Goal: Check status: Check status

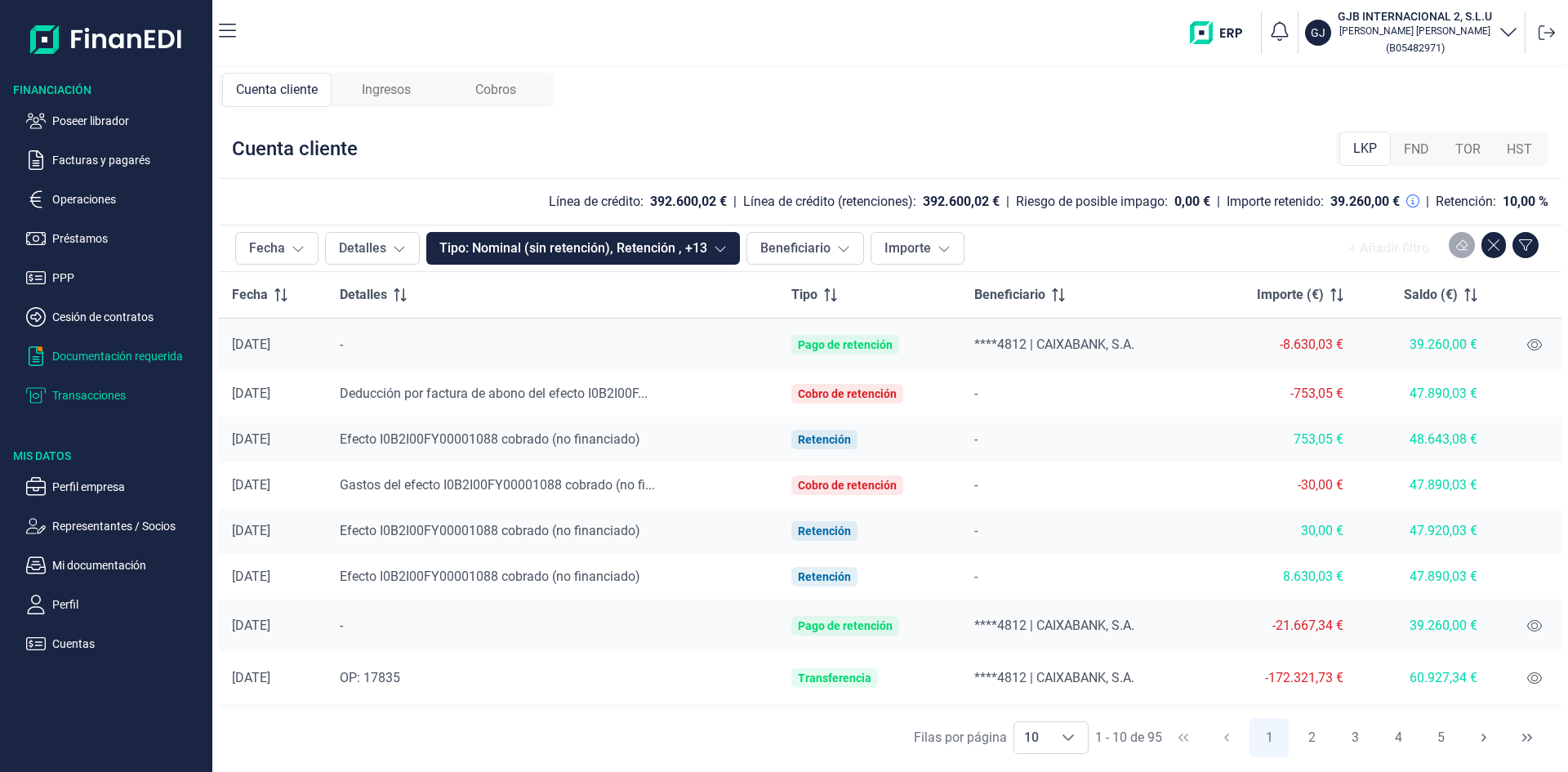
click at [113, 357] on p "Documentación requerida" at bounding box center [129, 356] width 153 height 20
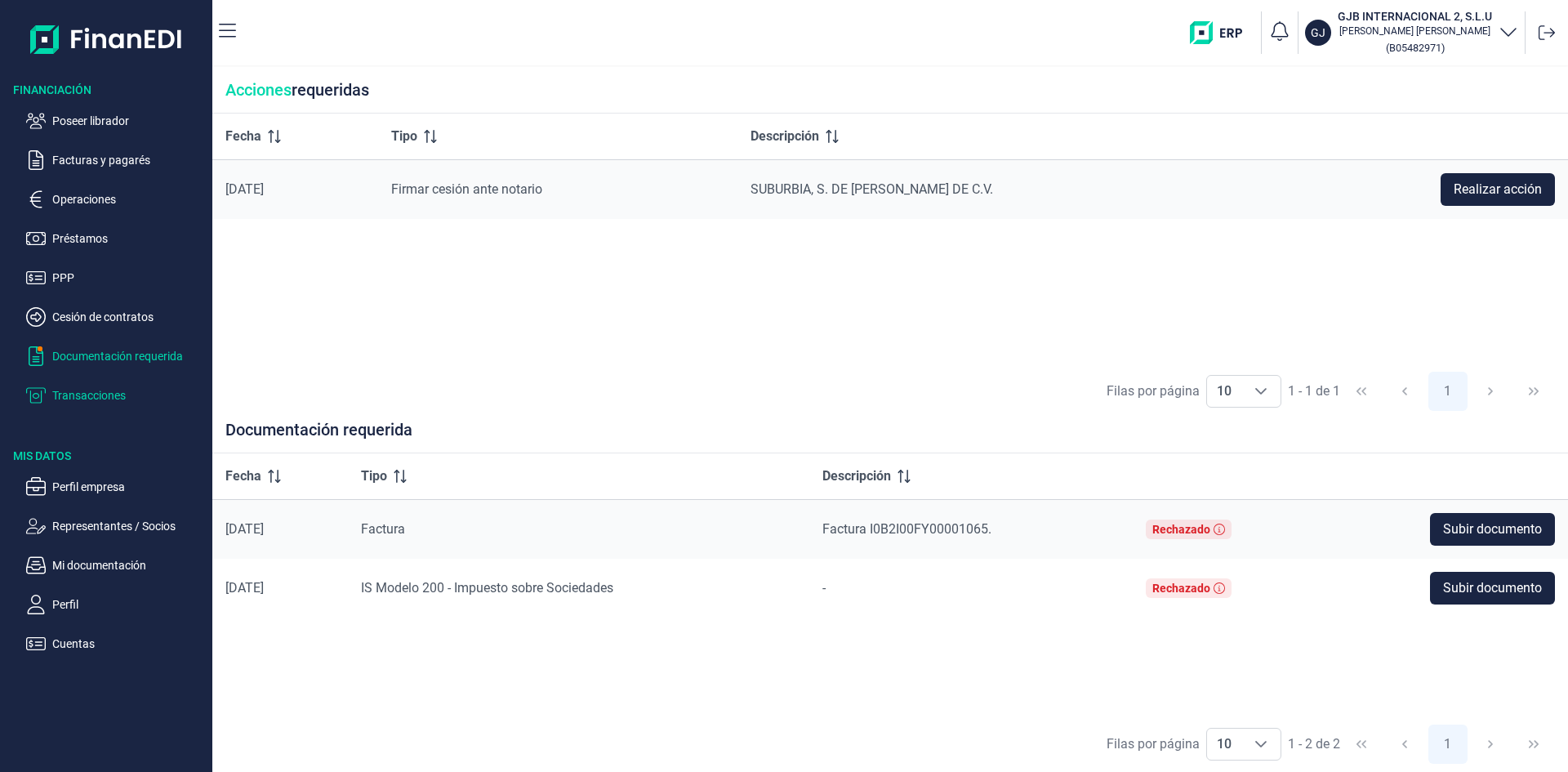
click at [93, 396] on p "Transacciones" at bounding box center [129, 395] width 153 height 20
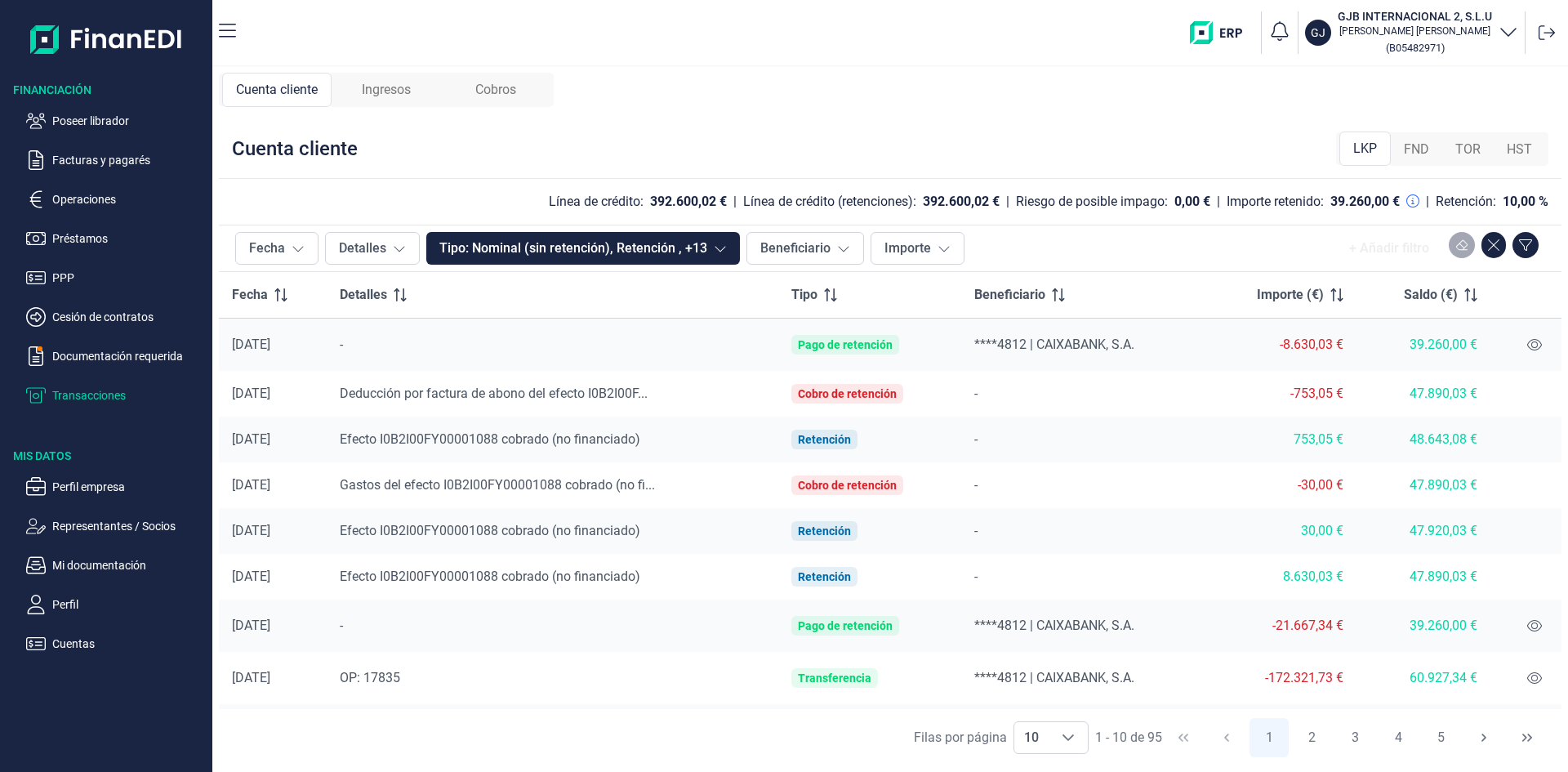
click at [400, 94] on span "Ingresos" at bounding box center [386, 90] width 49 height 20
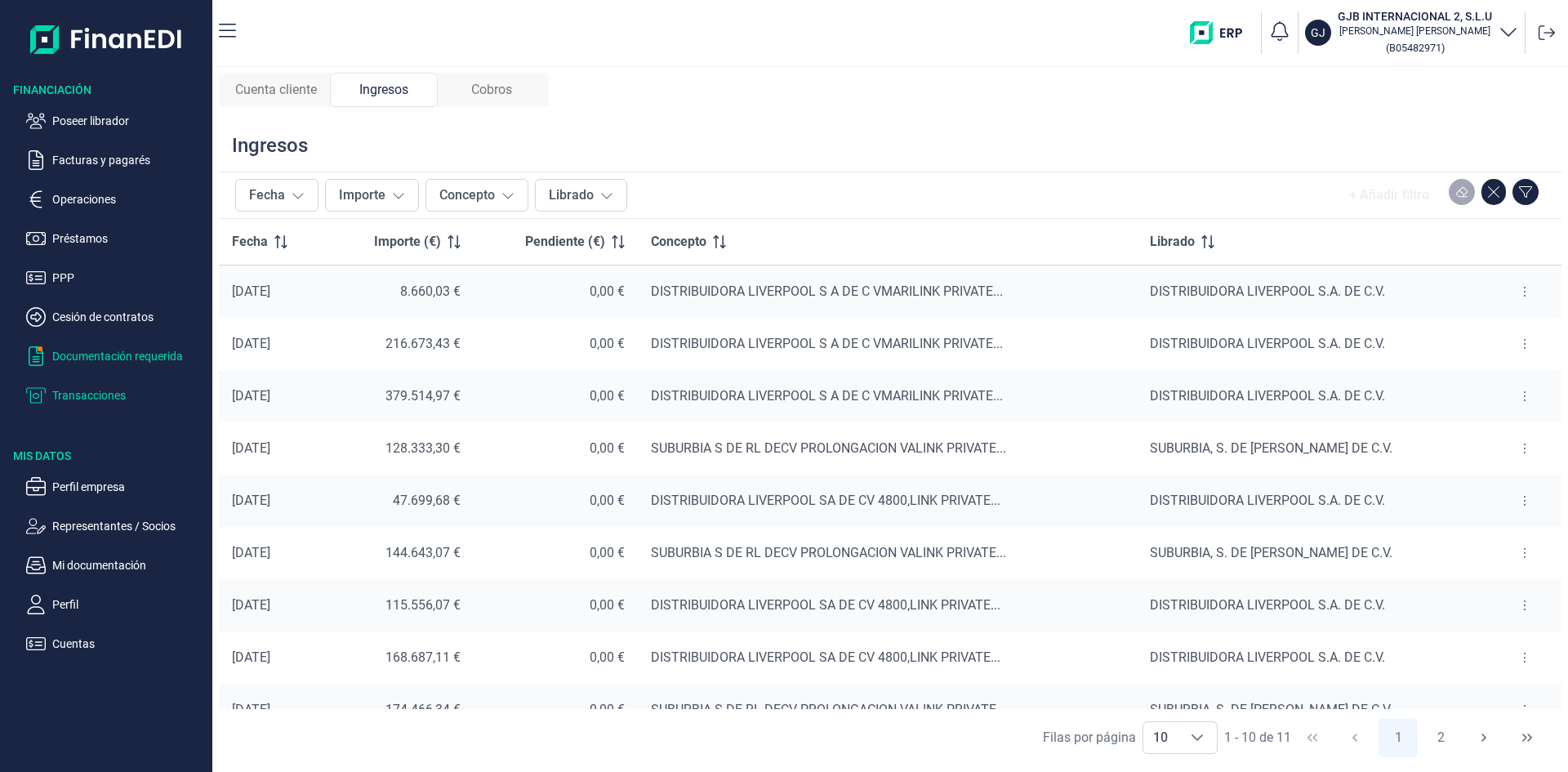
click at [113, 352] on p "Documentación requerida" at bounding box center [129, 356] width 153 height 20
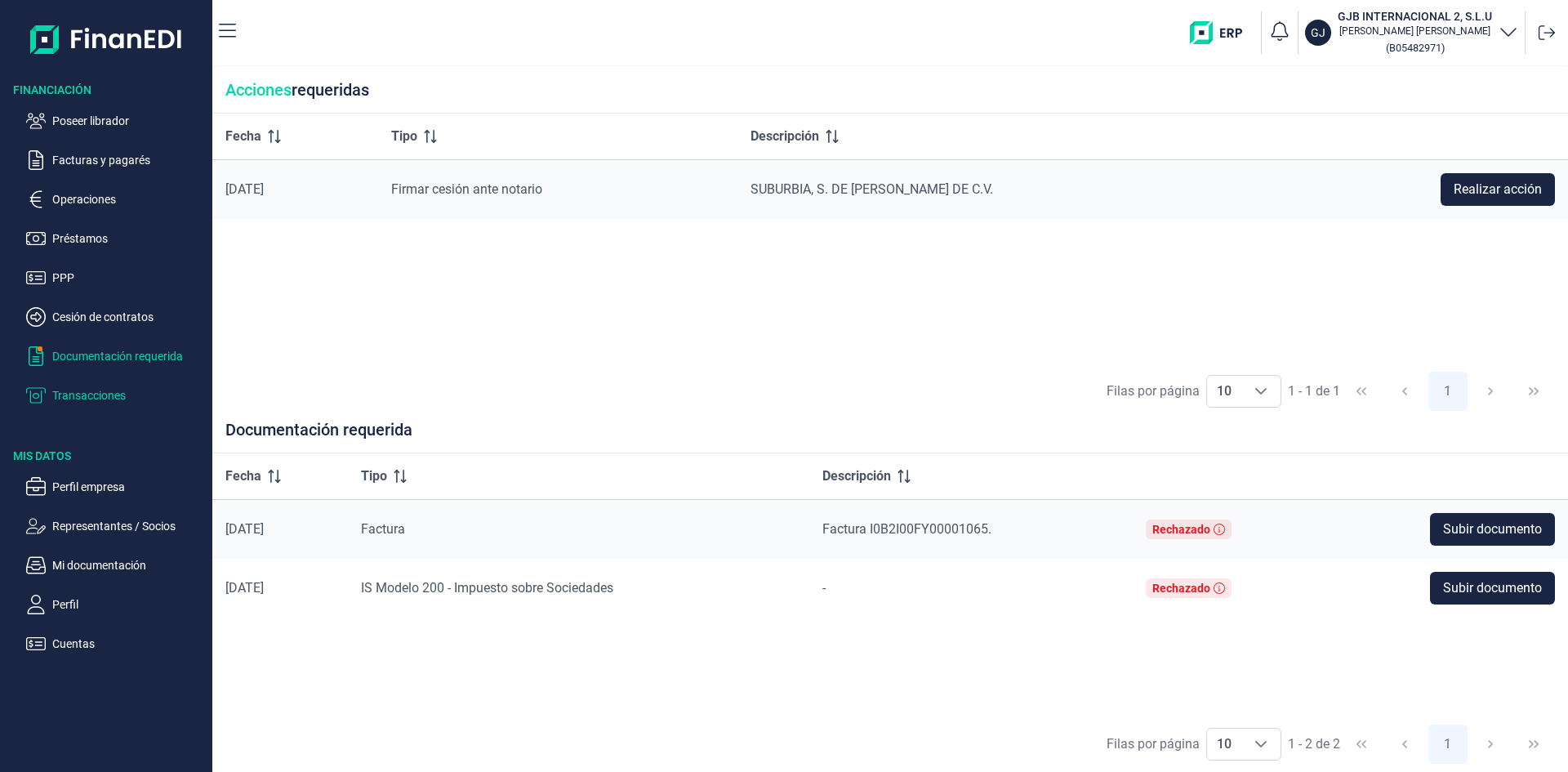
click at [96, 395] on p "Transacciones" at bounding box center [129, 395] width 153 height 20
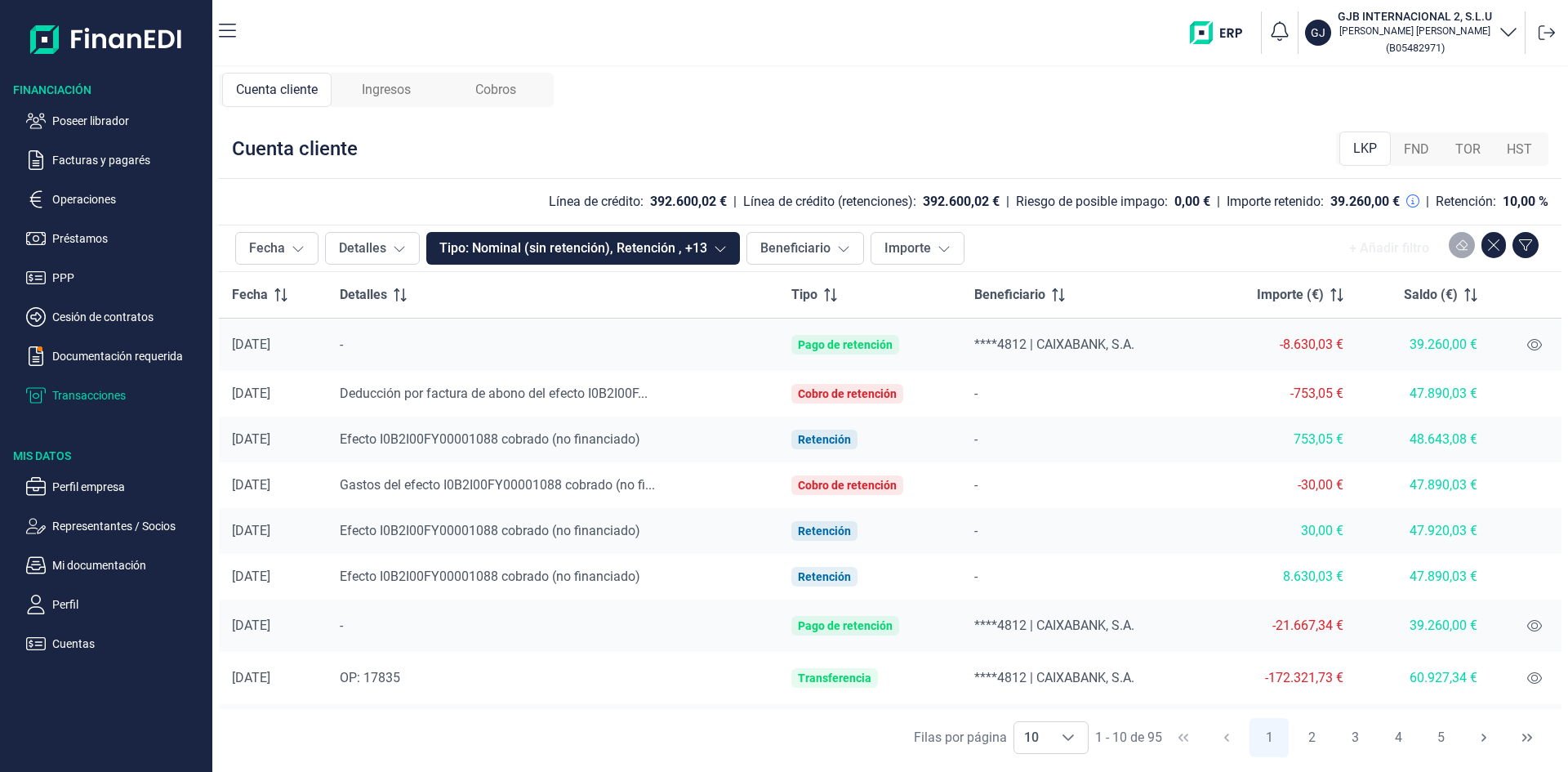
click at [397, 97] on span "Ingresos" at bounding box center [386, 90] width 49 height 20
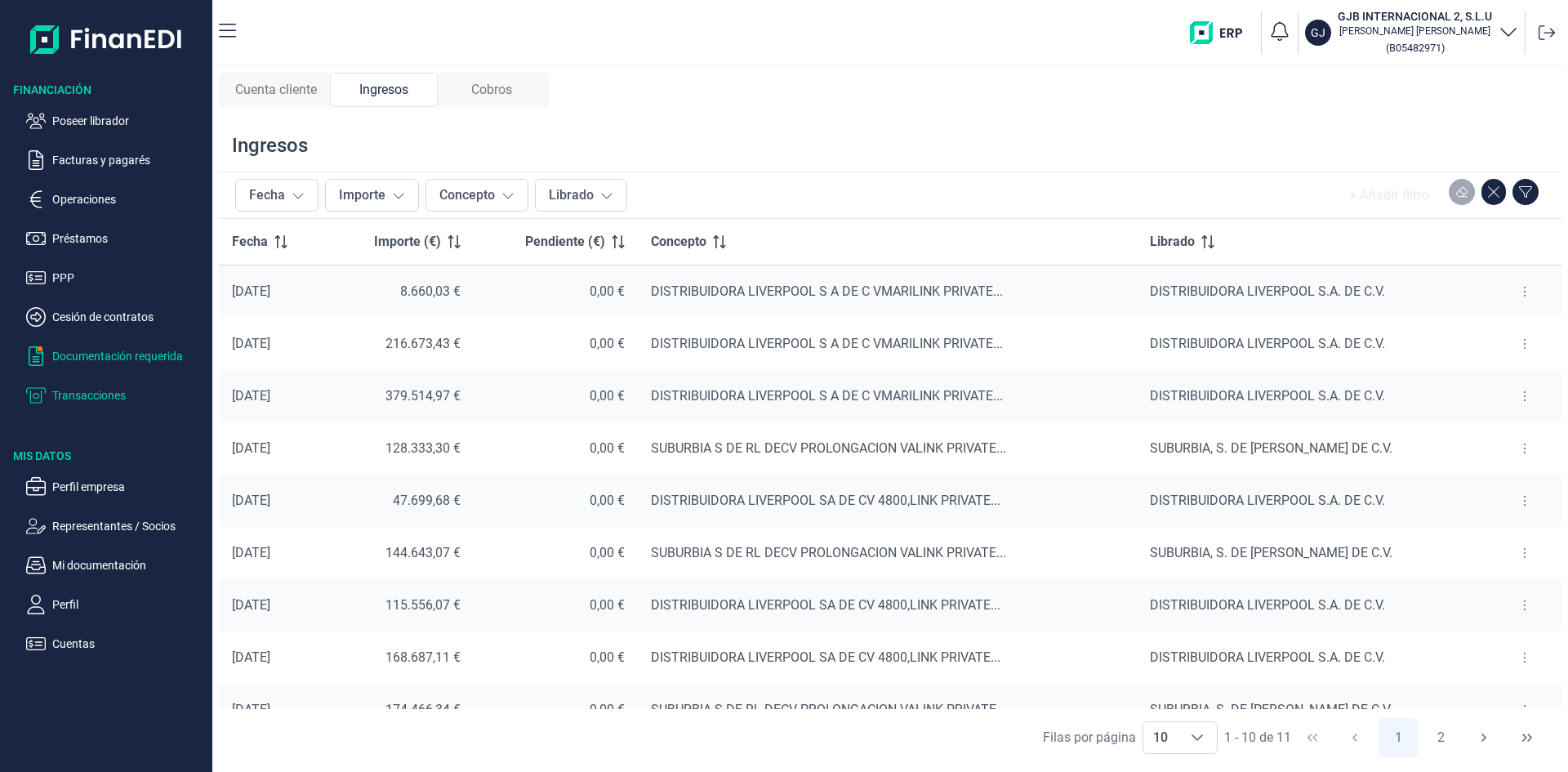
click at [128, 353] on p "Documentación requerida" at bounding box center [129, 356] width 153 height 20
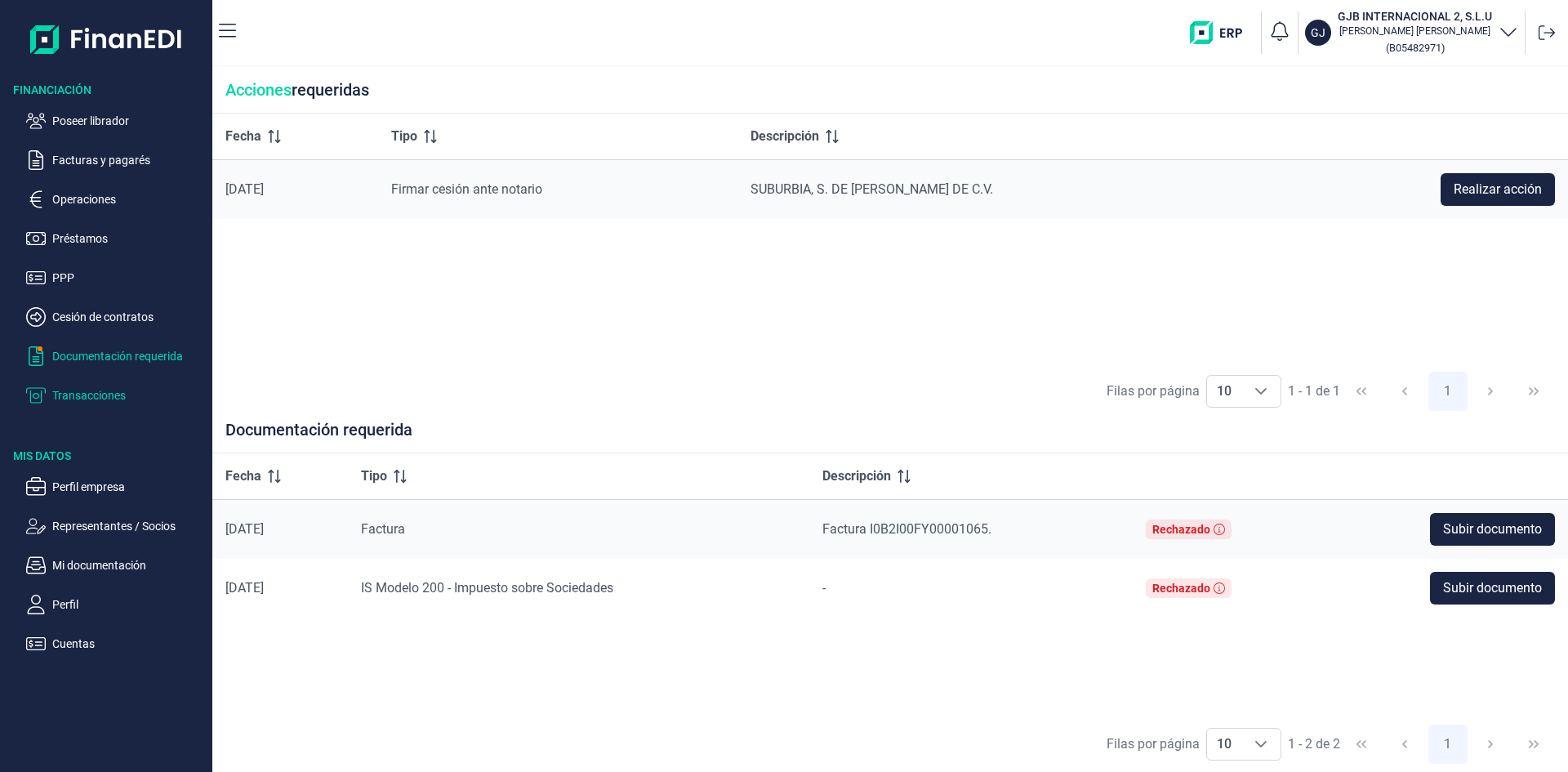
click at [101, 395] on p "Transacciones" at bounding box center [129, 395] width 153 height 20
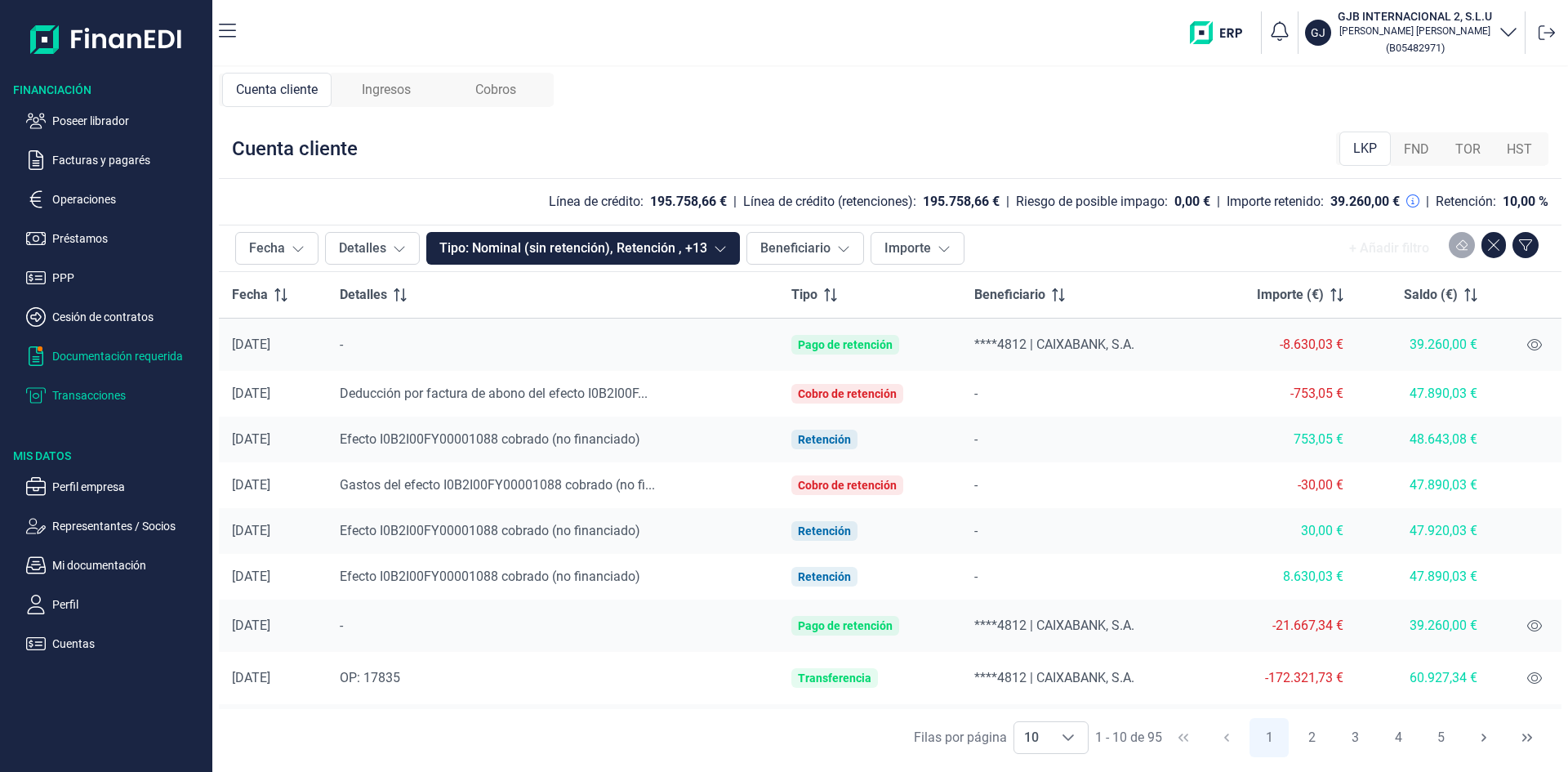
click at [110, 353] on p "Documentación requerida" at bounding box center [129, 356] width 153 height 20
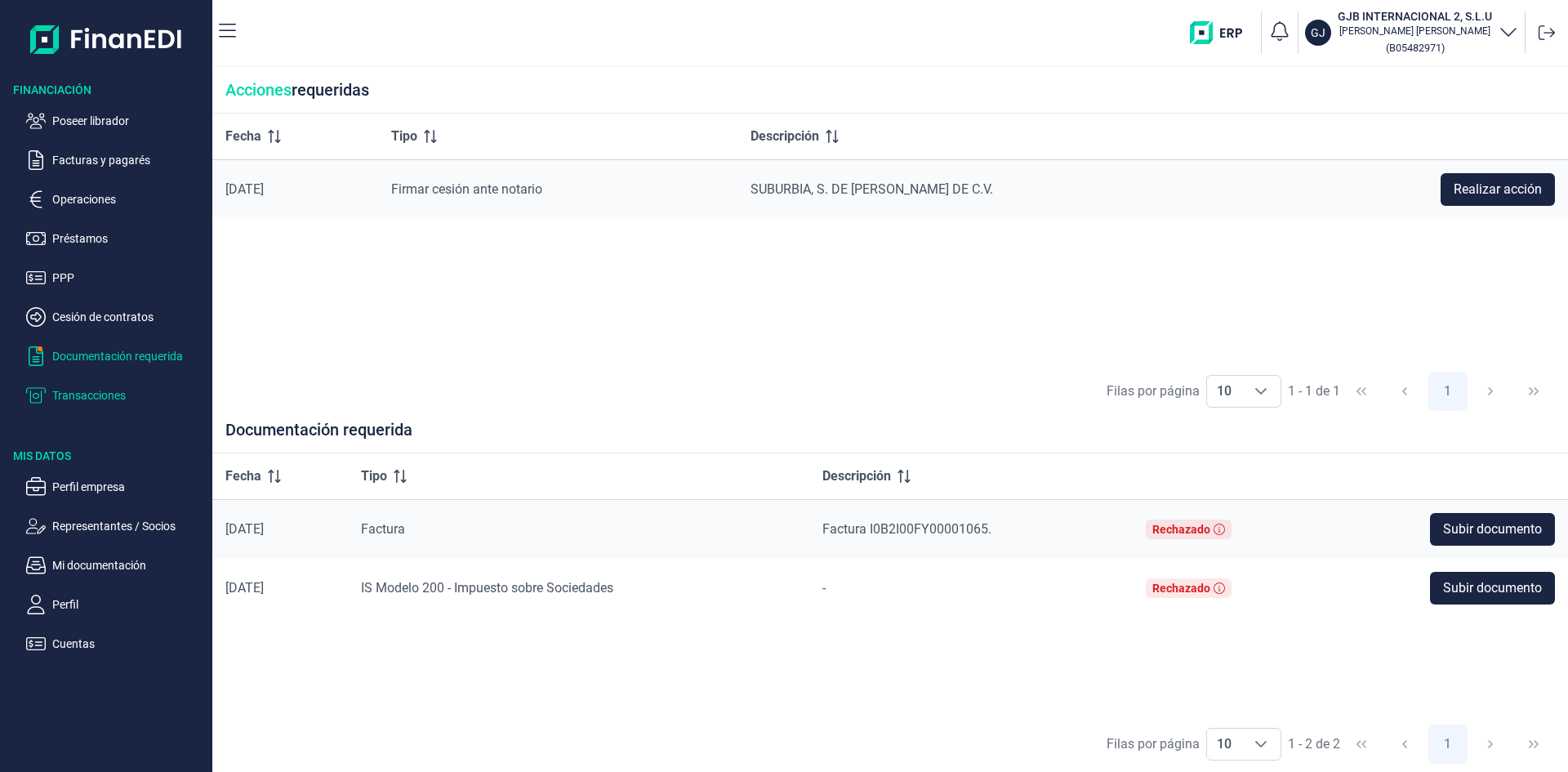
click at [115, 395] on p "Transacciones" at bounding box center [129, 395] width 153 height 20
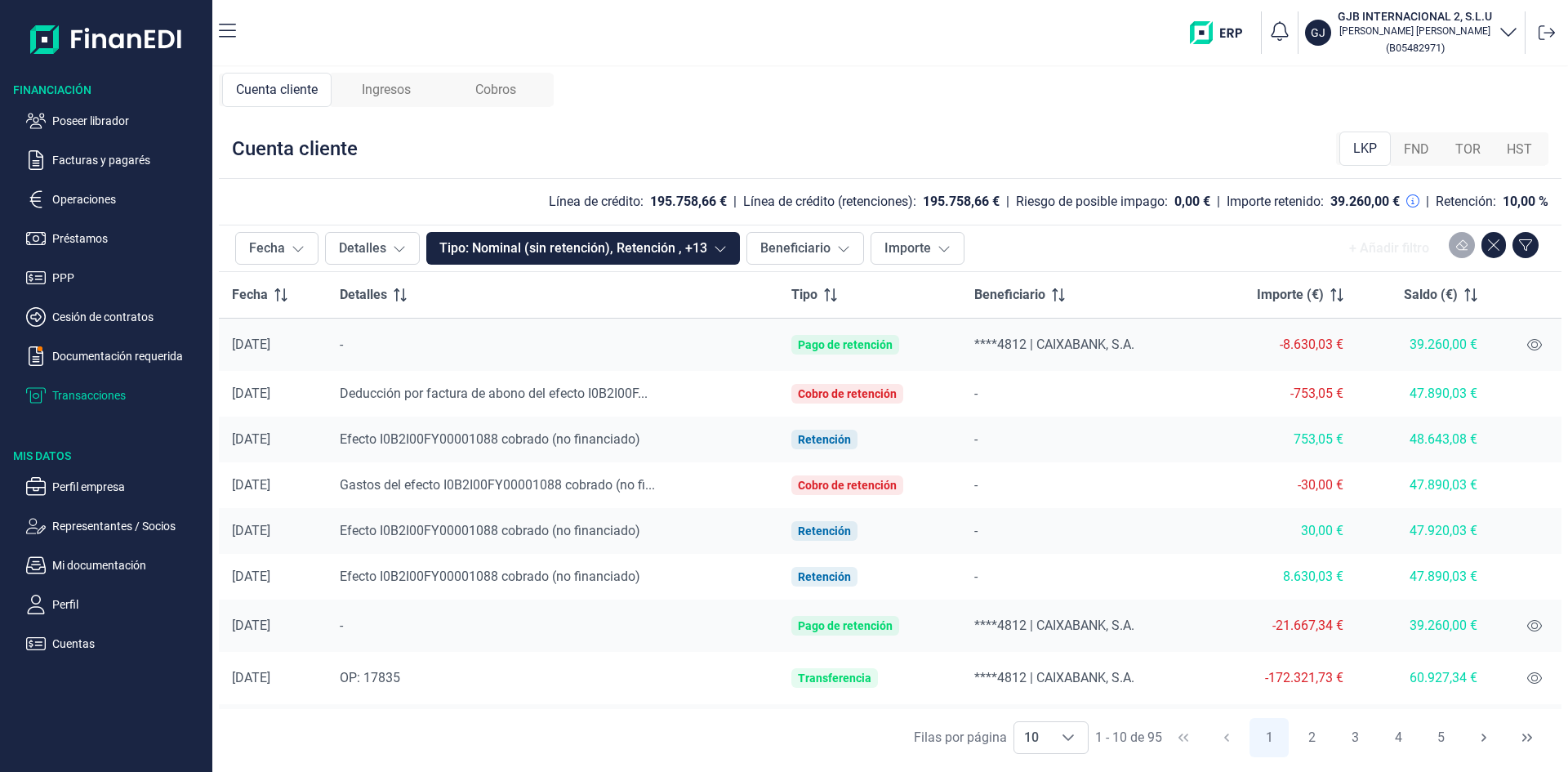
click at [384, 97] on span "Ingresos" at bounding box center [386, 90] width 49 height 20
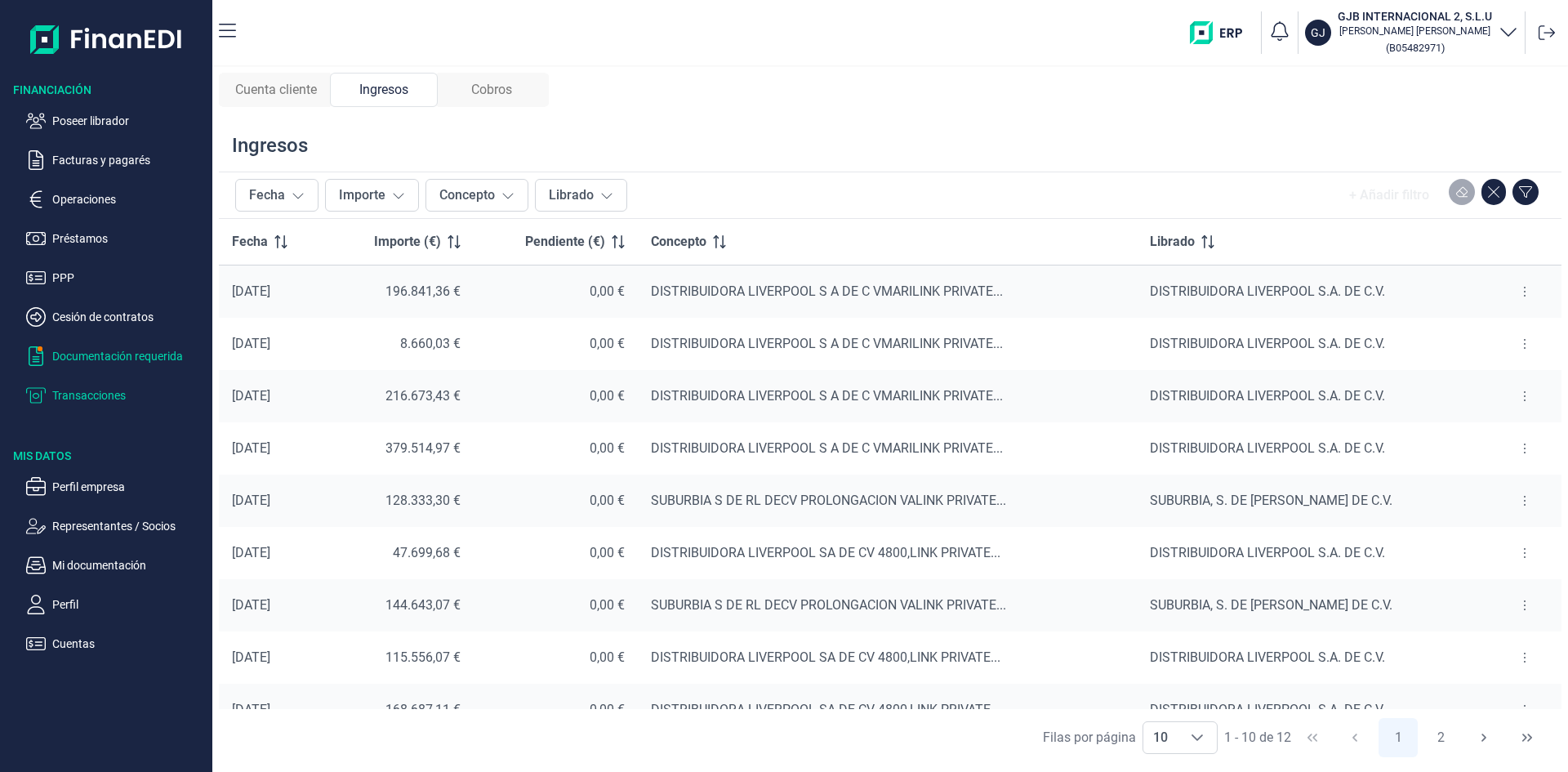
click at [102, 358] on p "Documentación requerida" at bounding box center [129, 356] width 153 height 20
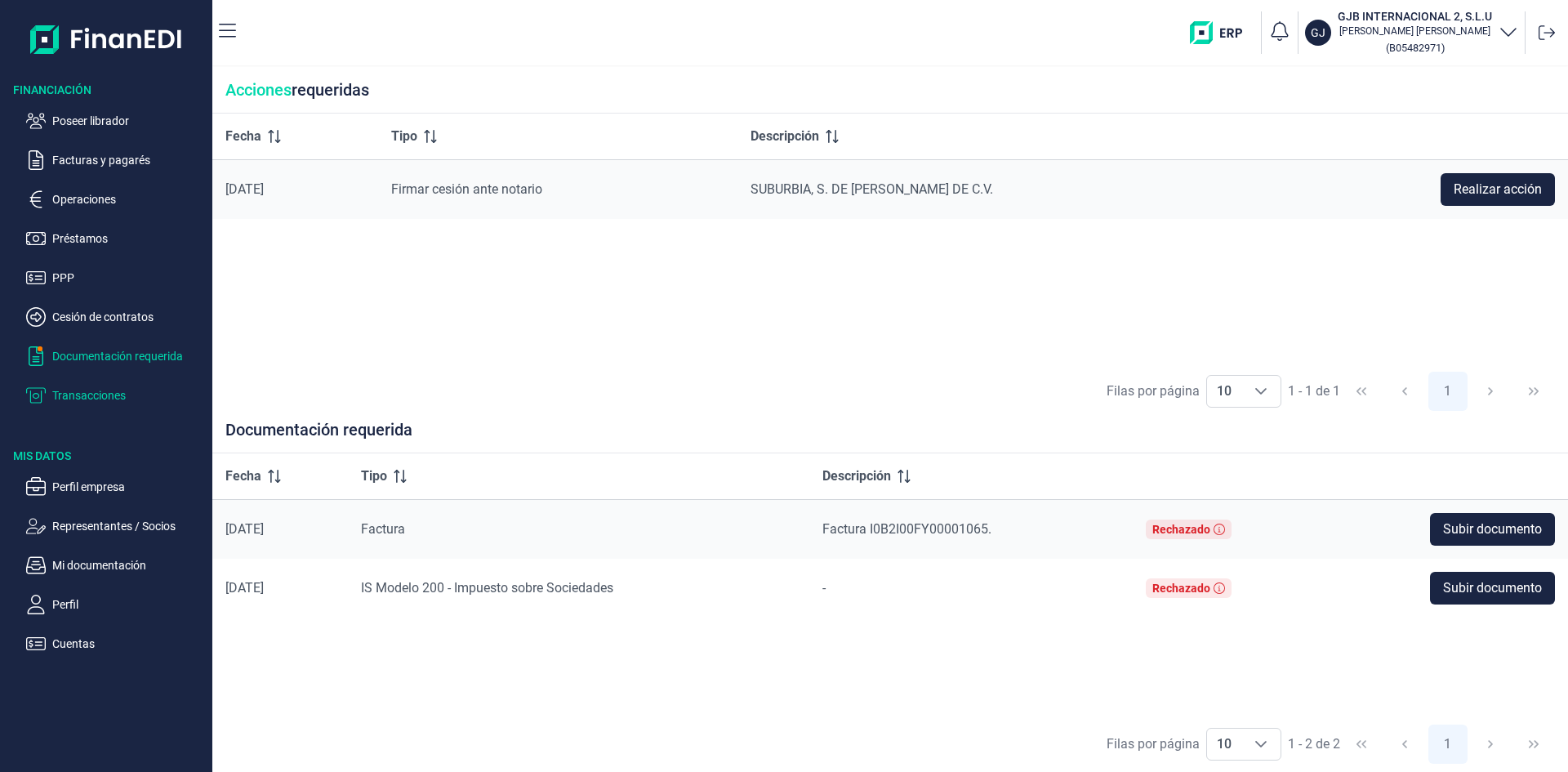
click at [117, 394] on p "Transacciones" at bounding box center [129, 395] width 153 height 20
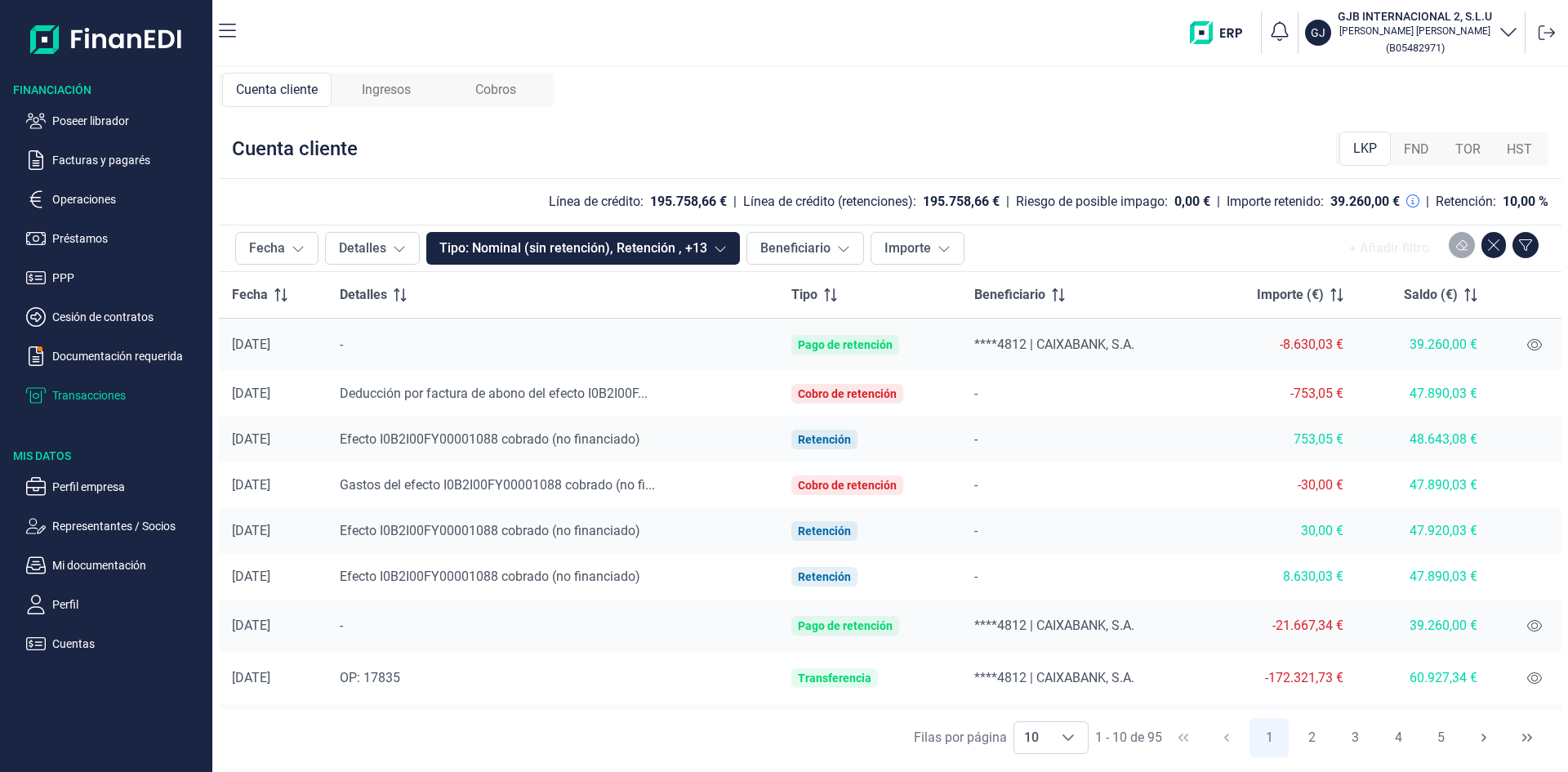
click at [394, 88] on span "Ingresos" at bounding box center [386, 90] width 49 height 20
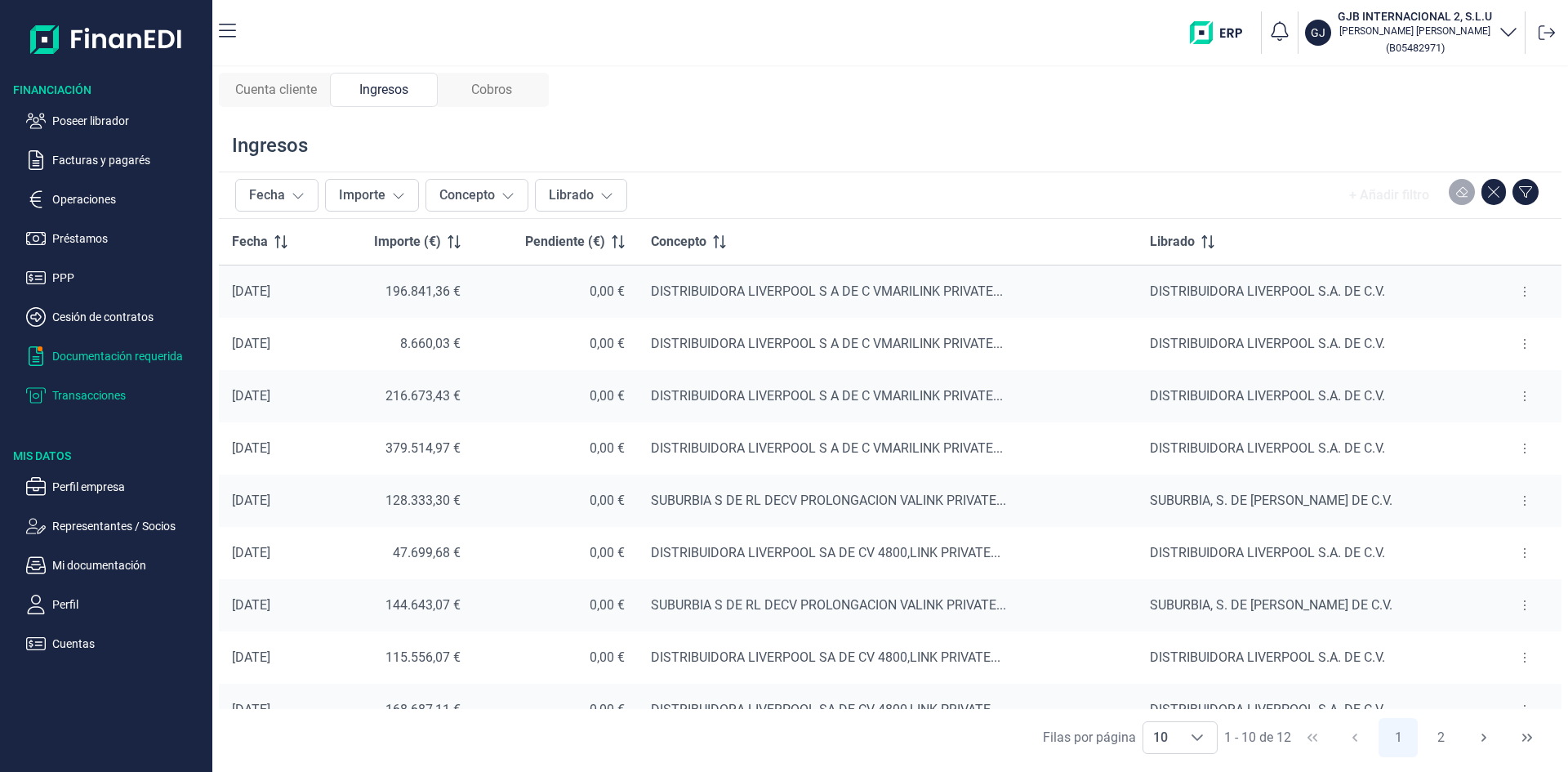
click at [134, 356] on p "Documentación requerida" at bounding box center [129, 356] width 153 height 20
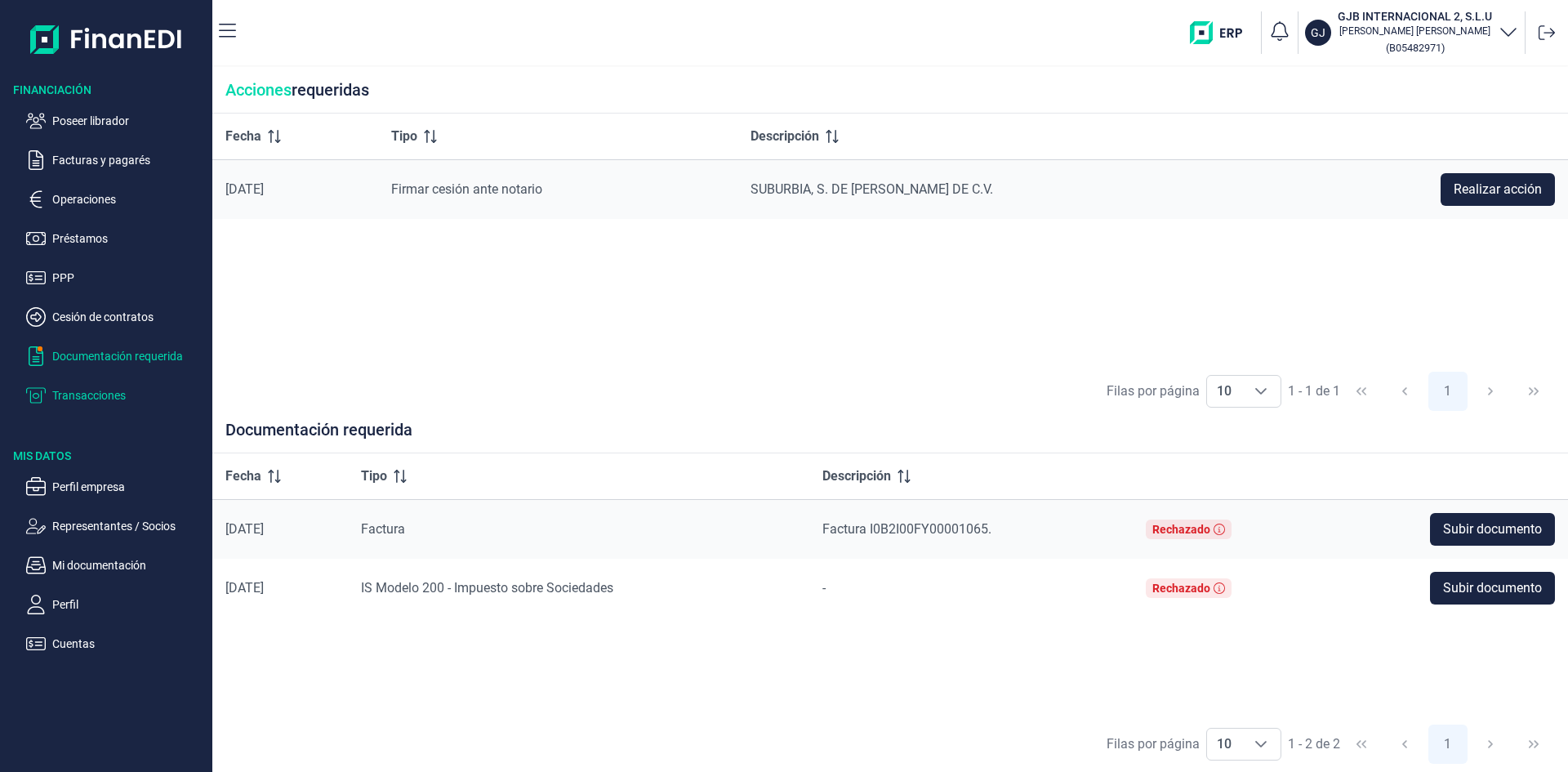
click at [109, 400] on p "Transacciones" at bounding box center [129, 395] width 153 height 20
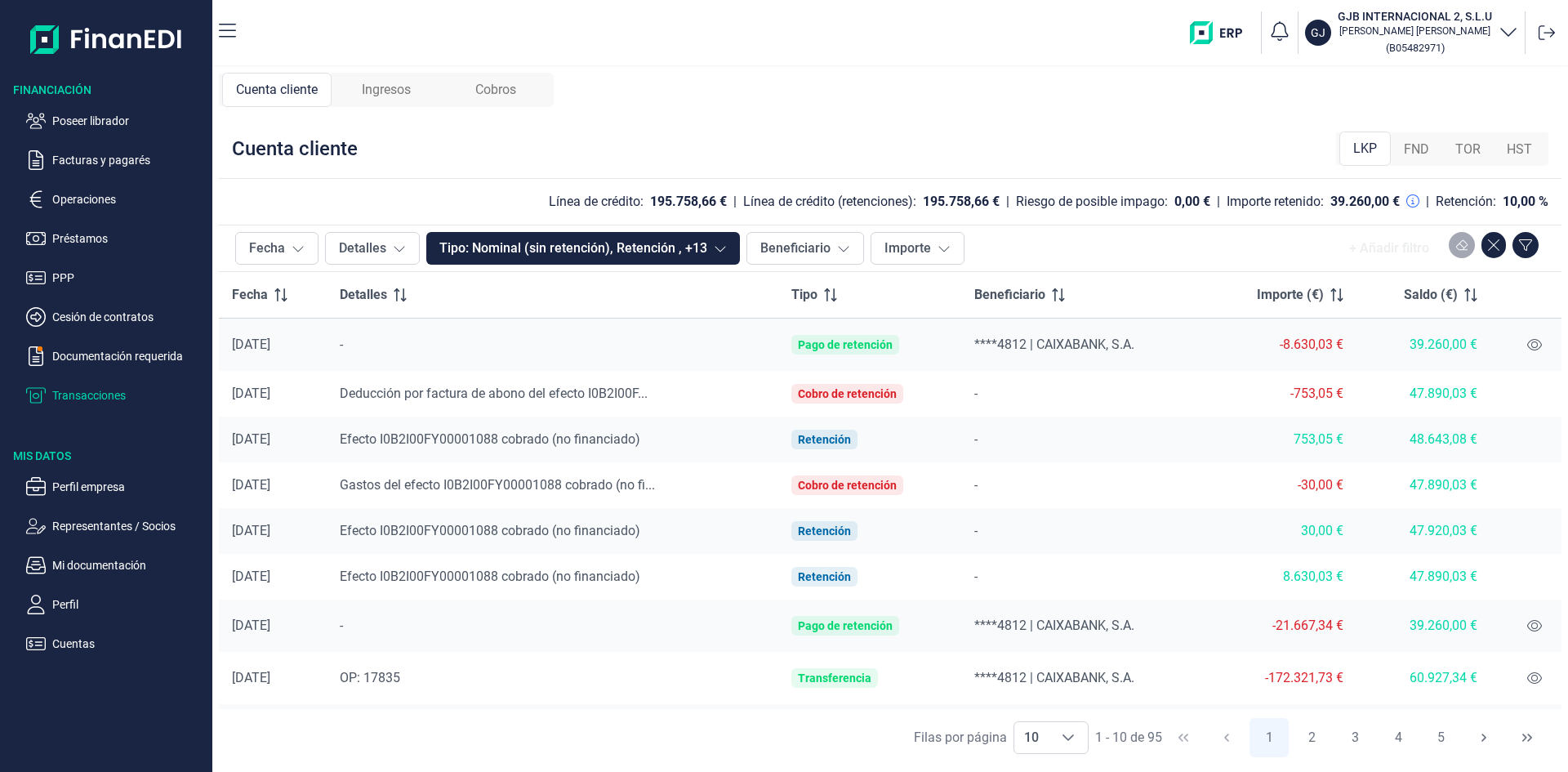
click at [392, 95] on span "Ingresos" at bounding box center [386, 90] width 49 height 20
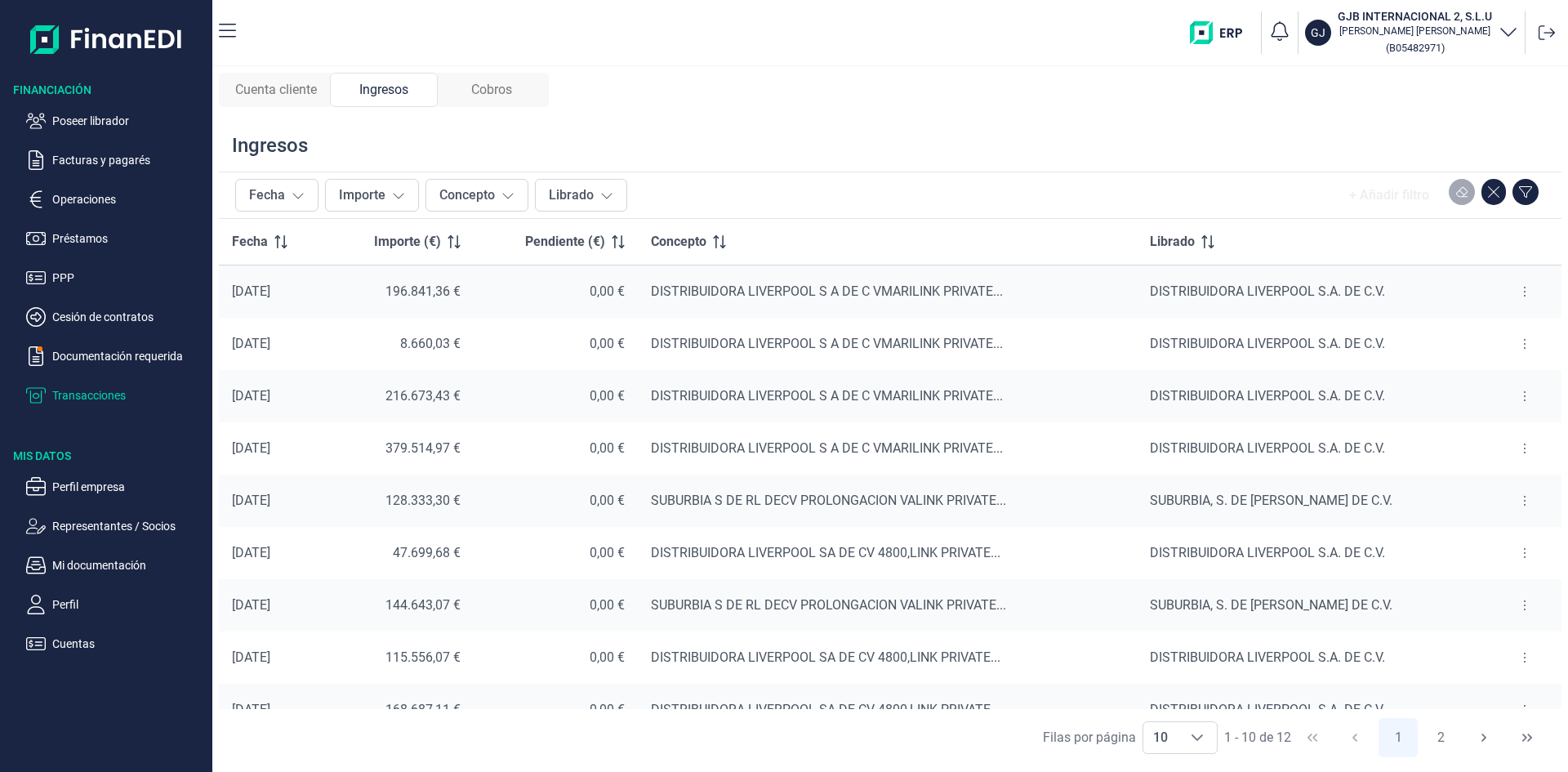
click at [1521, 293] on button at bounding box center [1524, 291] width 30 height 26
click at [1497, 332] on span "Ver cobros" at bounding box center [1493, 332] width 54 height 16
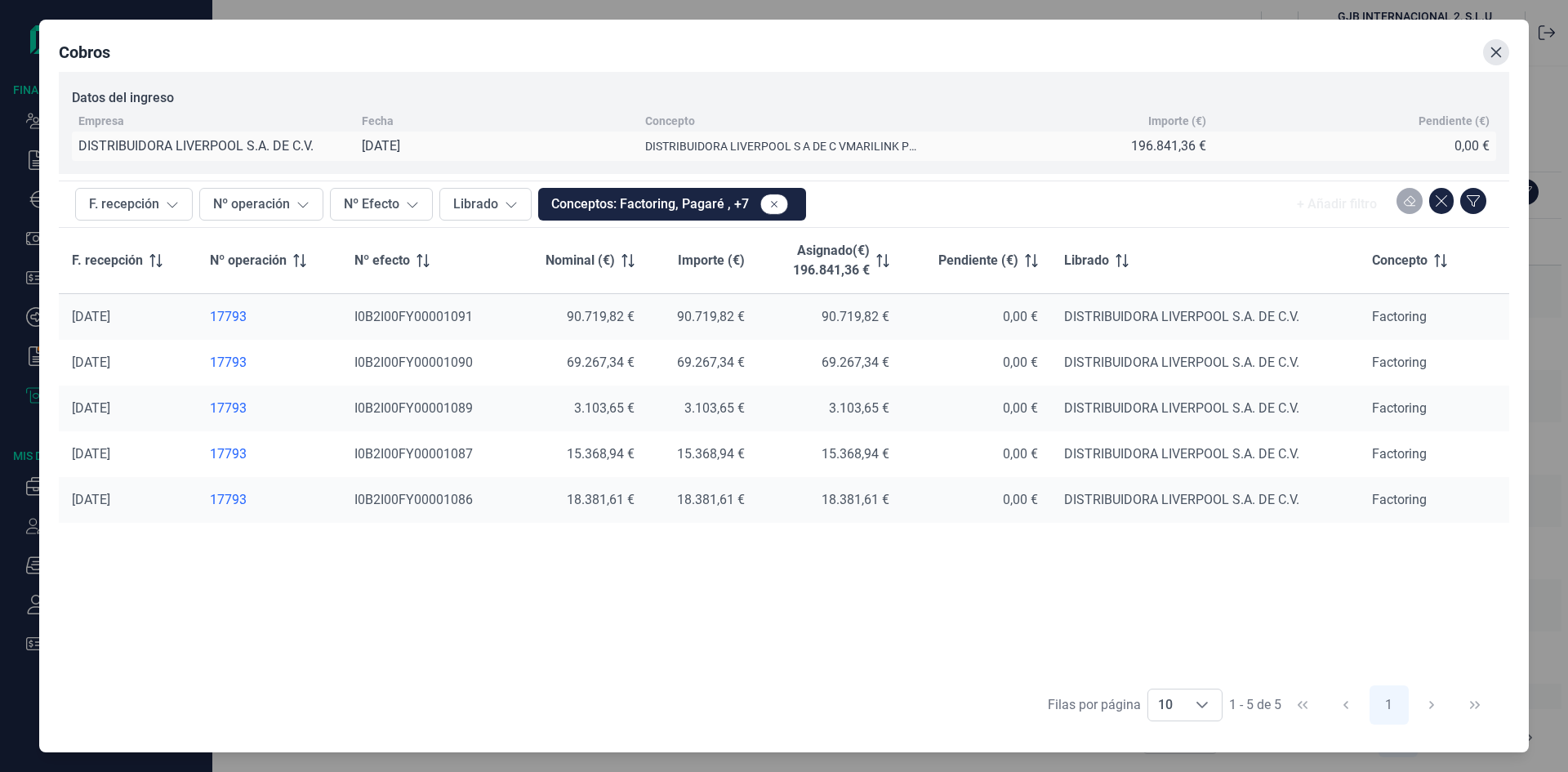
click at [1499, 55] on icon "Close" at bounding box center [1497, 51] width 10 height 10
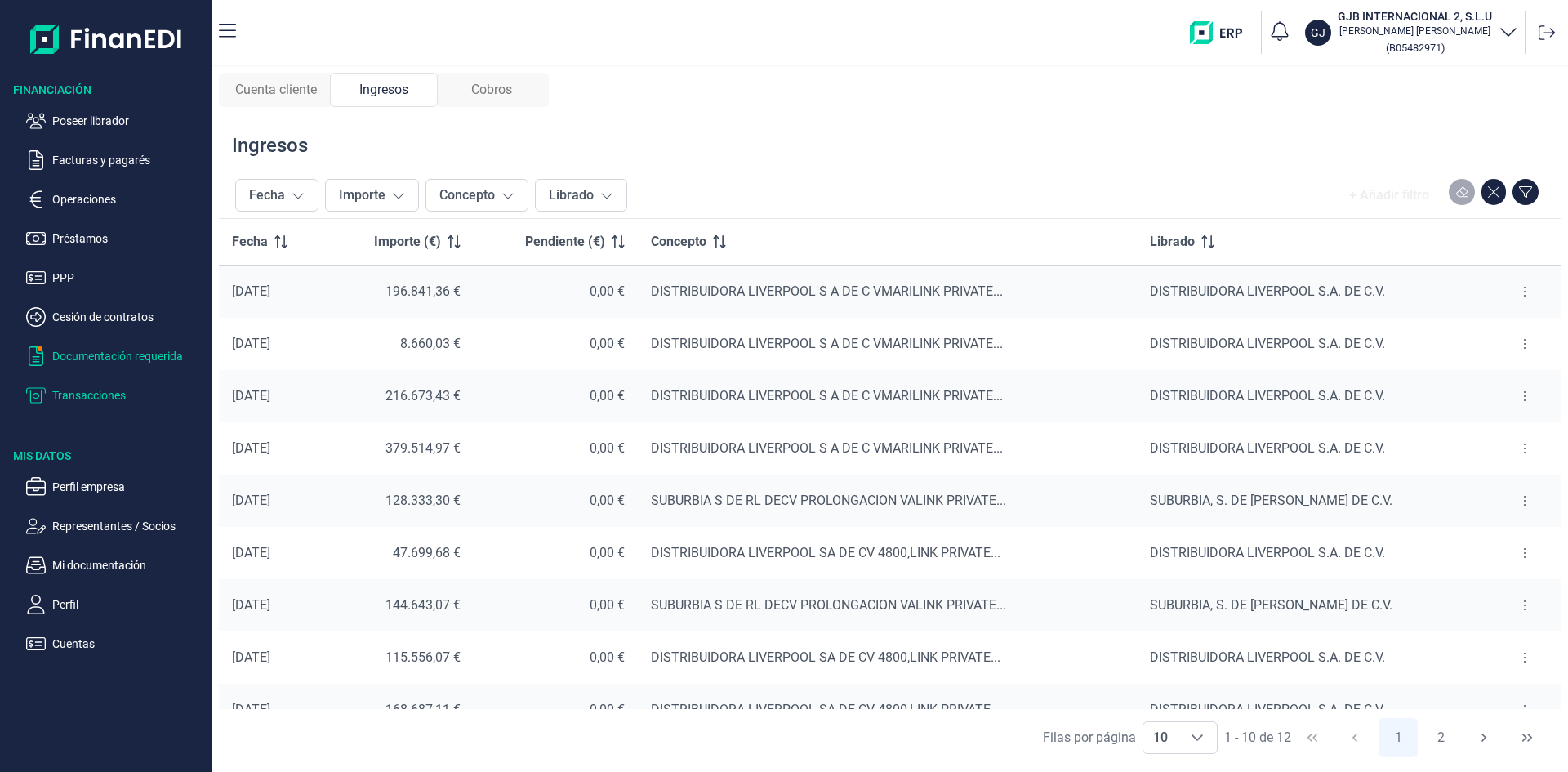
click at [144, 356] on p "Documentación requerida" at bounding box center [129, 356] width 153 height 20
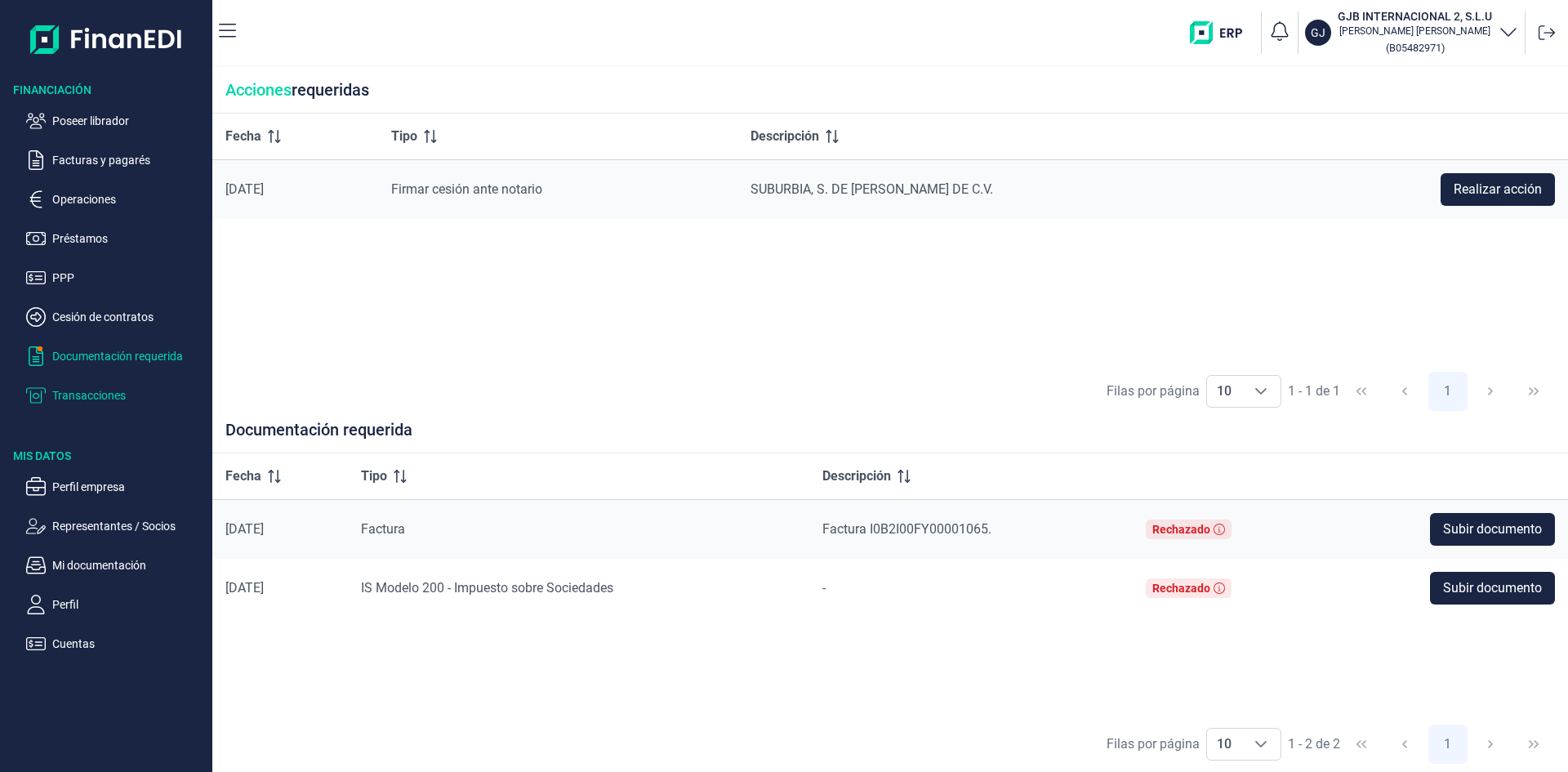
click at [108, 393] on p "Transacciones" at bounding box center [129, 395] width 153 height 20
